Goal: Transaction & Acquisition: Obtain resource

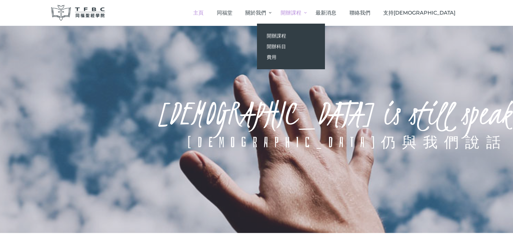
click at [286, 35] on span "開辦課程" at bounding box center [276, 36] width 19 height 6
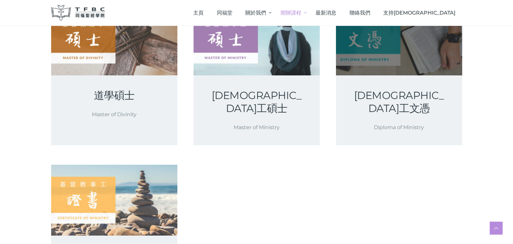
scroll to position [140, 0]
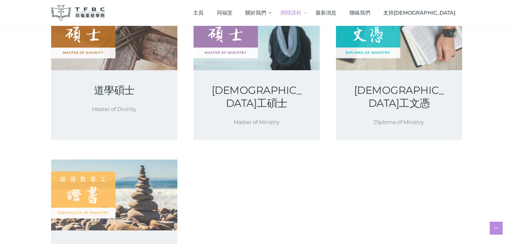
click at [112, 192] on link at bounding box center [114, 195] width 126 height 71
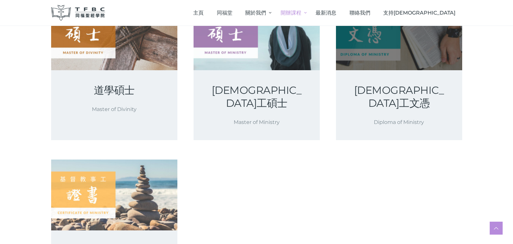
click at [407, 62] on link at bounding box center [399, 34] width 126 height 71
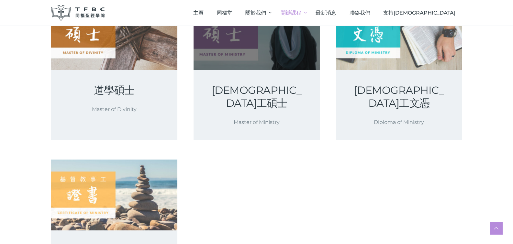
click at [227, 57] on link at bounding box center [257, 34] width 126 height 71
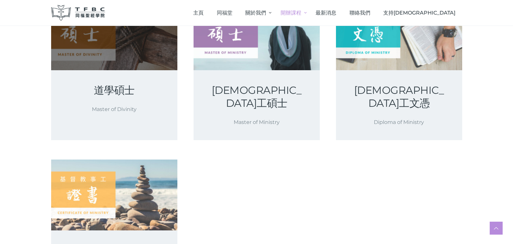
click at [148, 61] on link at bounding box center [114, 34] width 126 height 71
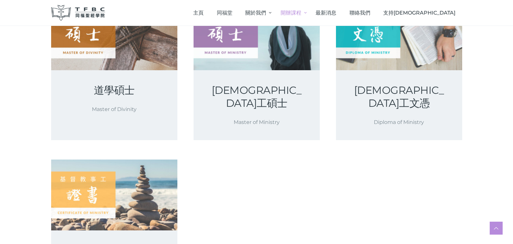
click at [380, 81] on div "基督教事工文憑 Diploma of Ministry" at bounding box center [399, 105] width 126 height 70
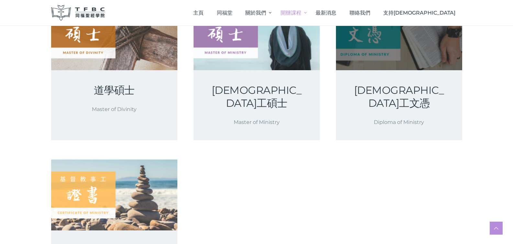
click at [390, 66] on link at bounding box center [399, 34] width 126 height 71
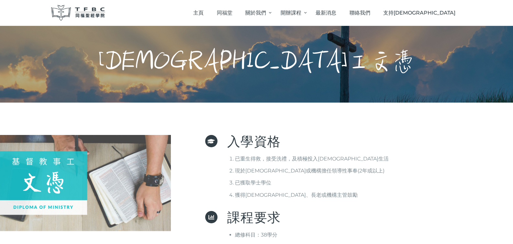
scroll to position [5, 0]
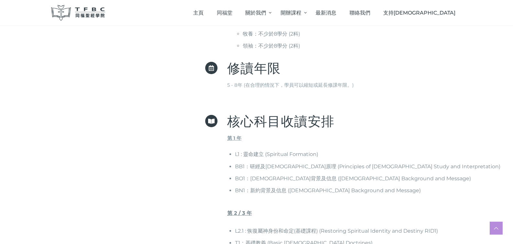
scroll to position [272, 0]
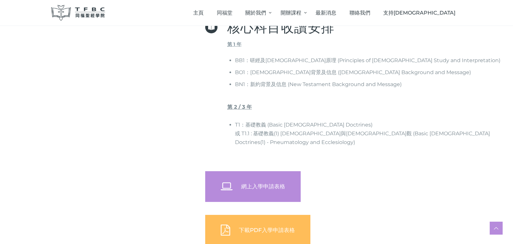
scroll to position [328, 0]
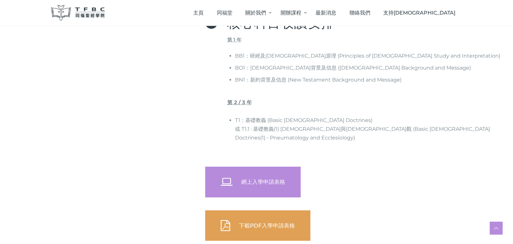
click at [264, 222] on span "下載PDF入學申請表格" at bounding box center [267, 225] width 56 height 6
